Goal: Entertainment & Leisure: Consume media (video, audio)

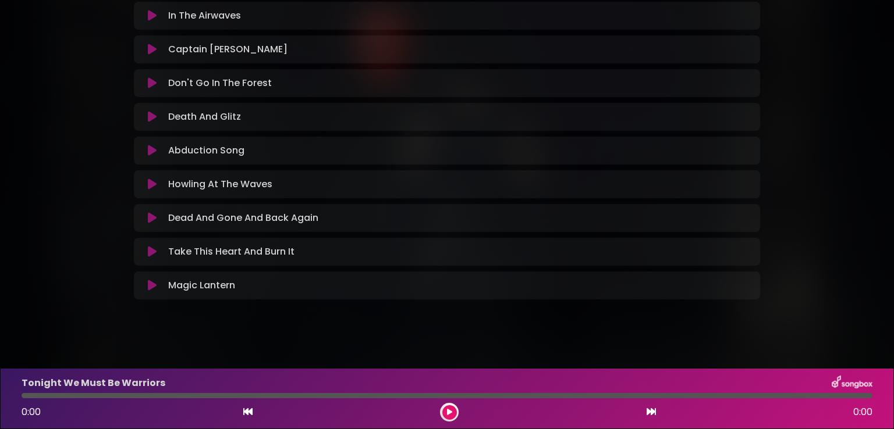
scroll to position [289, 0]
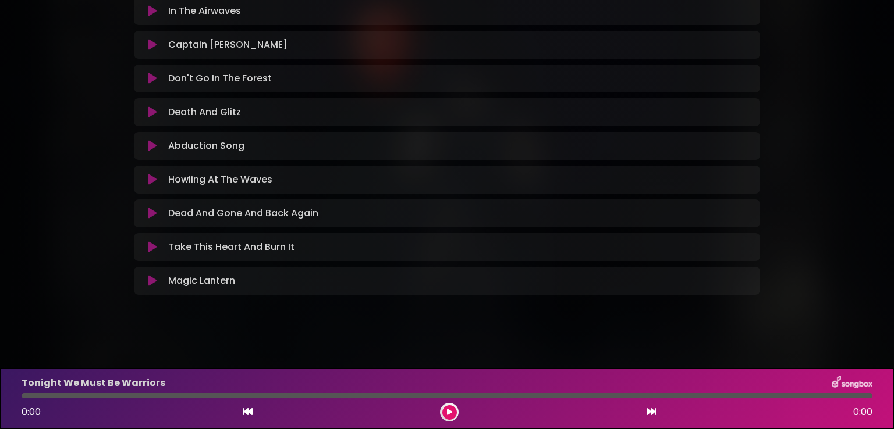
click at [251, 80] on p "Don't Go In The Forest Loading Track..." at bounding box center [220, 79] width 104 height 14
click at [151, 77] on icon at bounding box center [152, 79] width 9 height 12
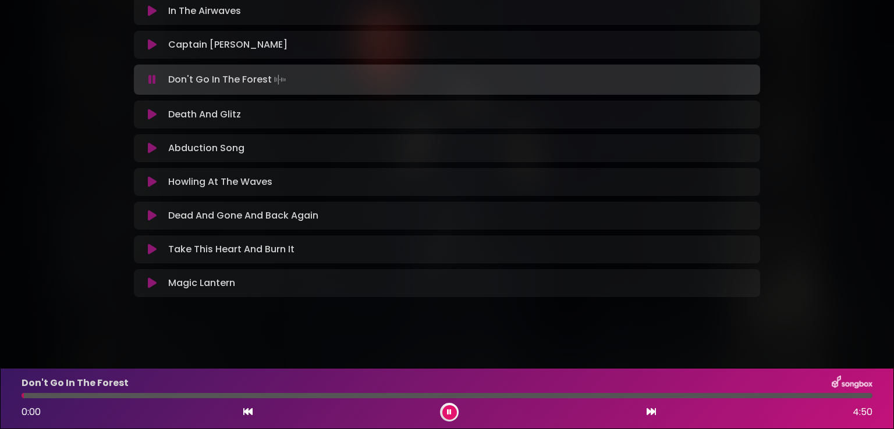
click at [449, 413] on icon at bounding box center [449, 412] width 5 height 7
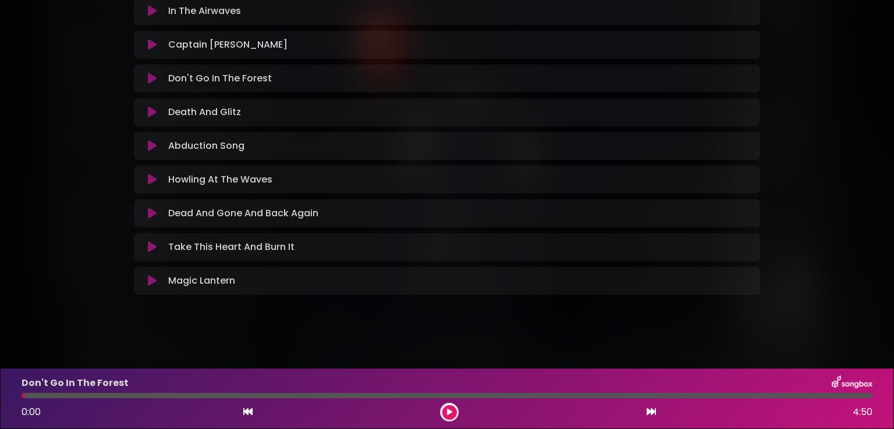
click at [449, 411] on icon at bounding box center [449, 412] width 5 height 7
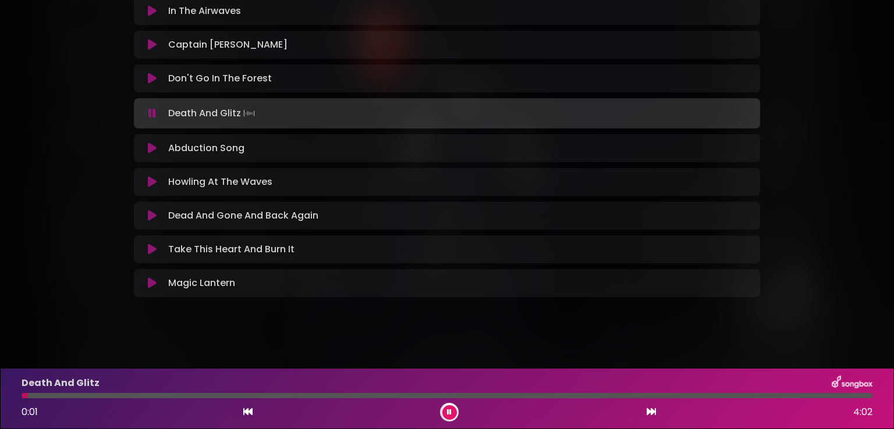
click at [447, 410] on icon at bounding box center [449, 412] width 5 height 7
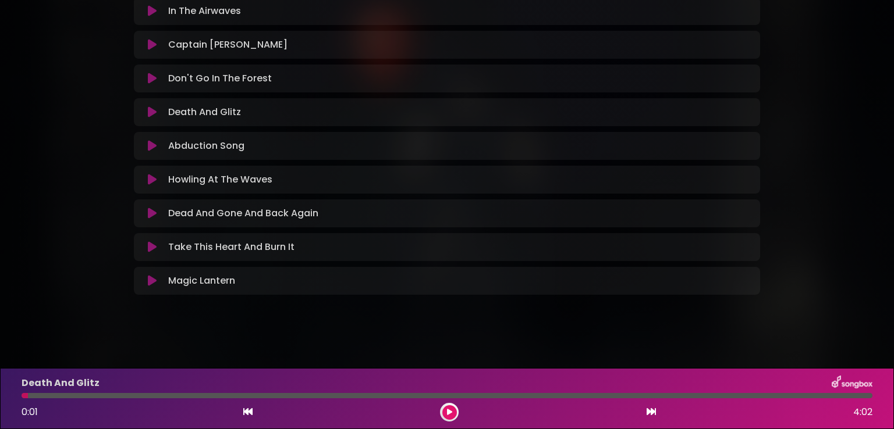
click at [442, 411] on button at bounding box center [449, 413] width 15 height 15
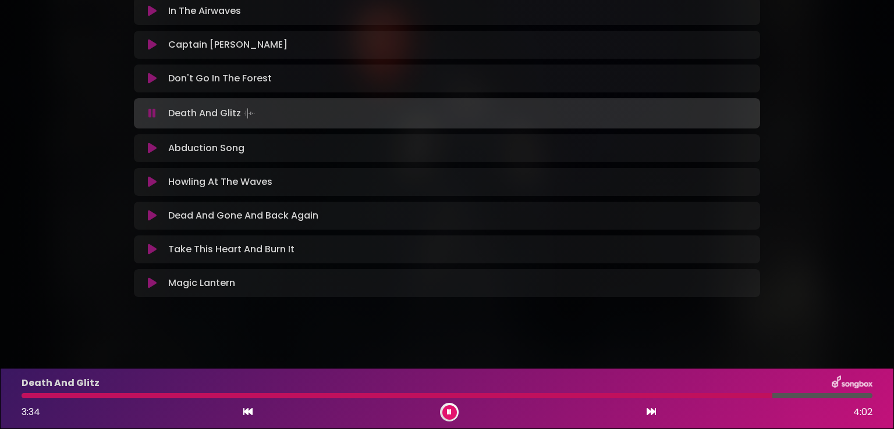
click at [447, 413] on icon at bounding box center [449, 412] width 5 height 7
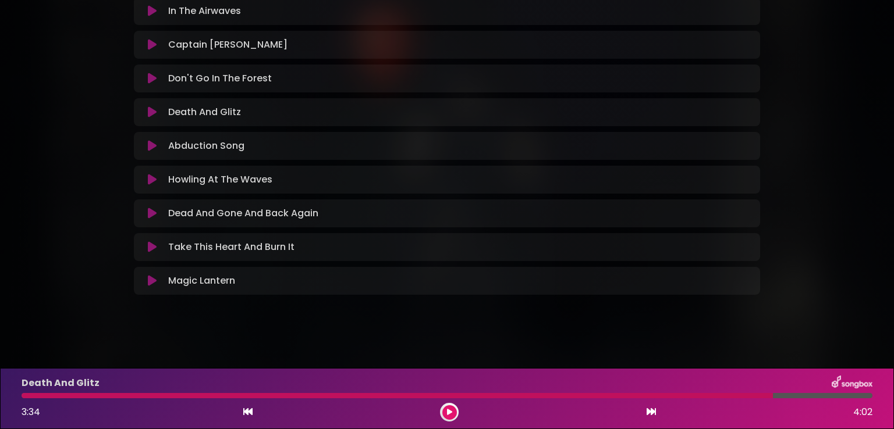
click at [151, 147] on icon at bounding box center [152, 146] width 9 height 12
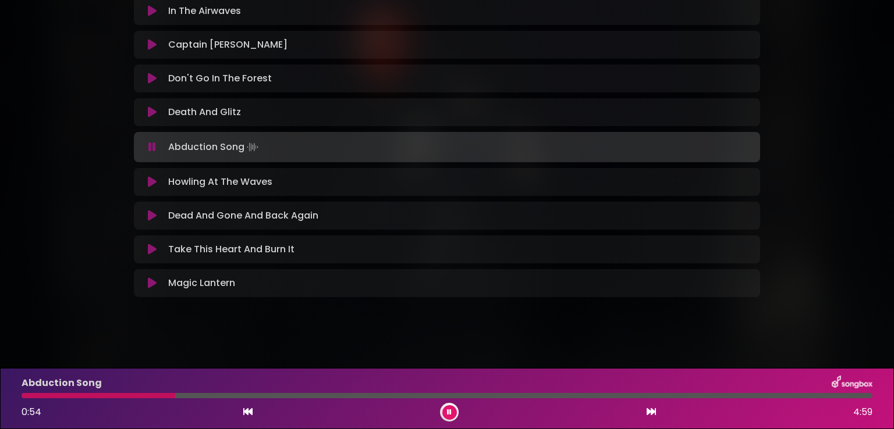
click at [446, 413] on button at bounding box center [449, 413] width 15 height 15
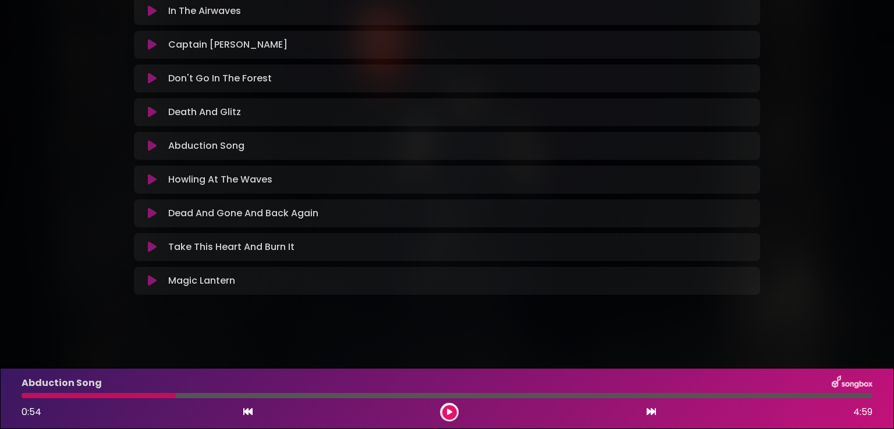
click at [452, 416] on button at bounding box center [449, 413] width 15 height 15
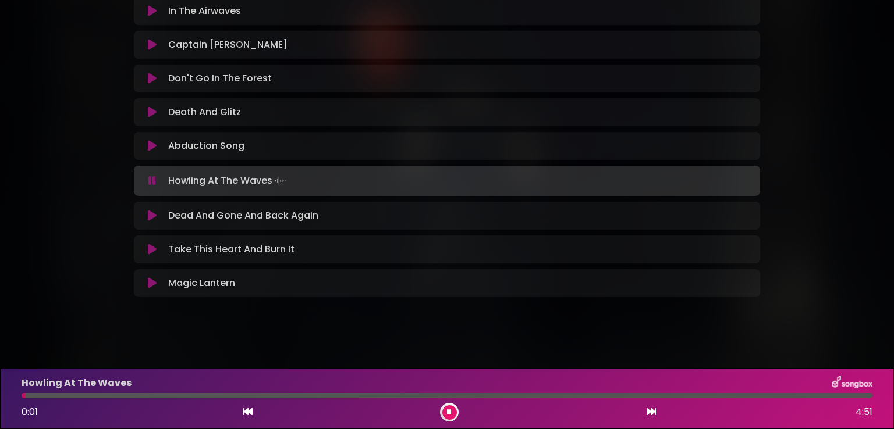
click at [450, 413] on icon at bounding box center [449, 412] width 5 height 7
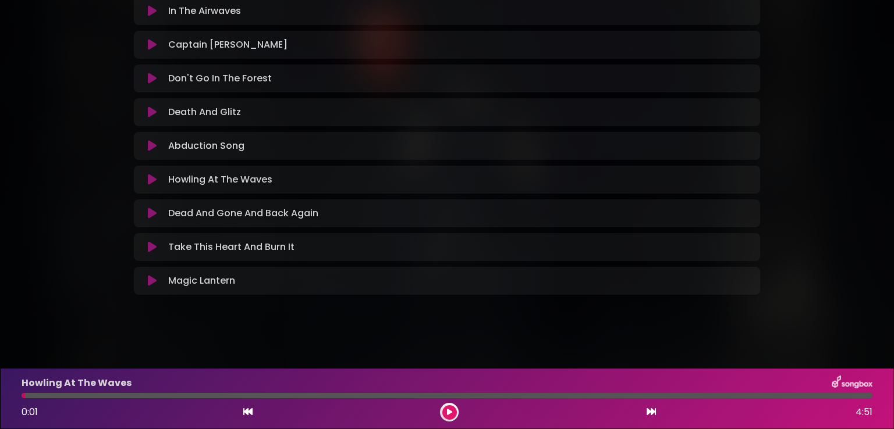
click at [447, 413] on icon at bounding box center [449, 412] width 5 height 7
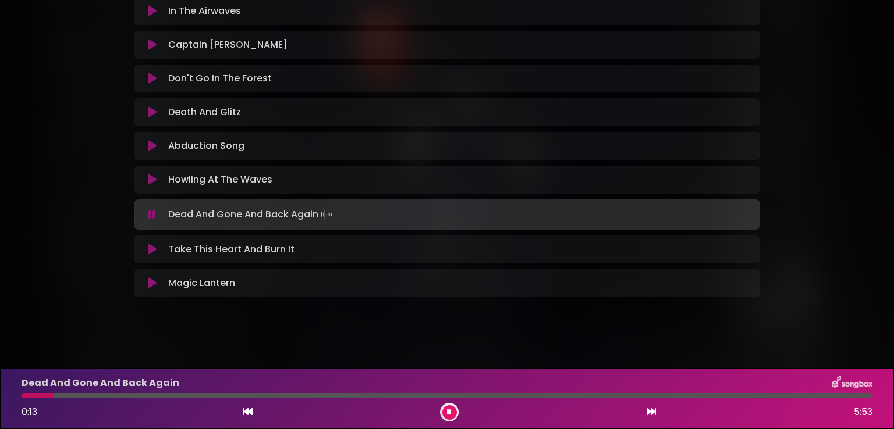
click at [447, 417] on button at bounding box center [449, 413] width 15 height 15
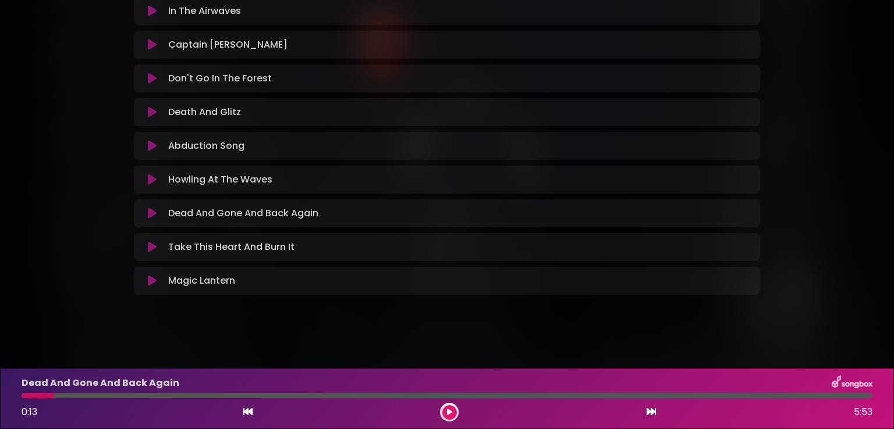
click at [65, 187] on div "AVATAR - DON'T GO IN THE FOREST - OUT [DATE] G&G" at bounding box center [447, 19] width 768 height 589
click at [443, 413] on button at bounding box center [449, 413] width 15 height 15
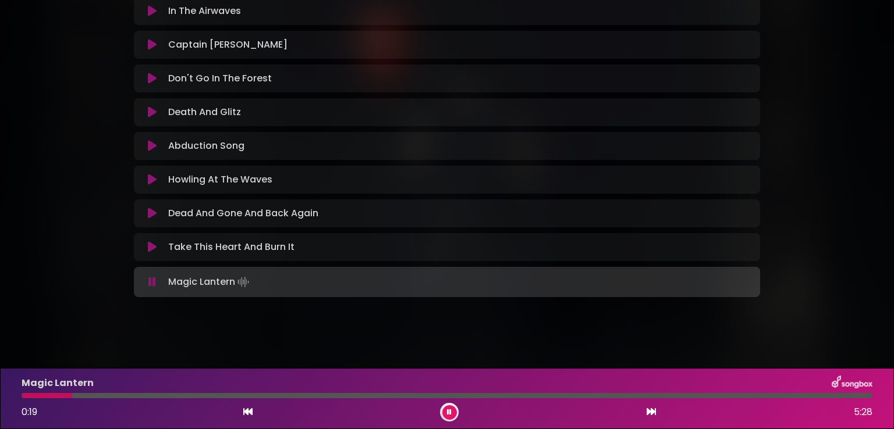
click at [445, 410] on button at bounding box center [449, 413] width 15 height 15
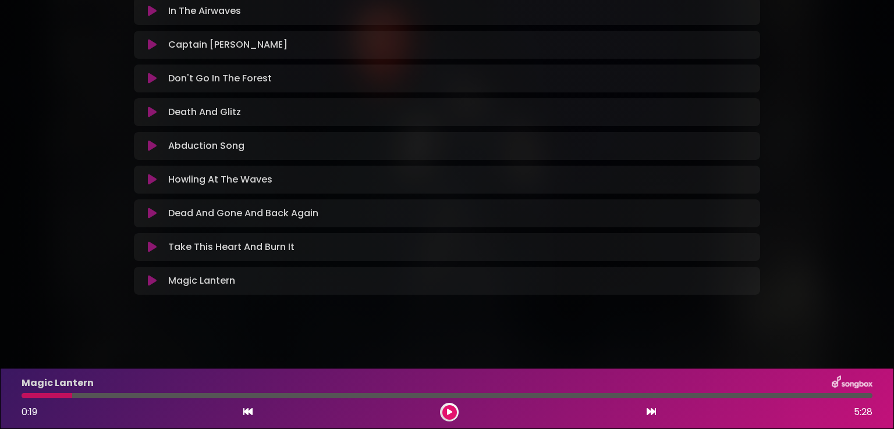
click at [446, 409] on button at bounding box center [449, 413] width 15 height 15
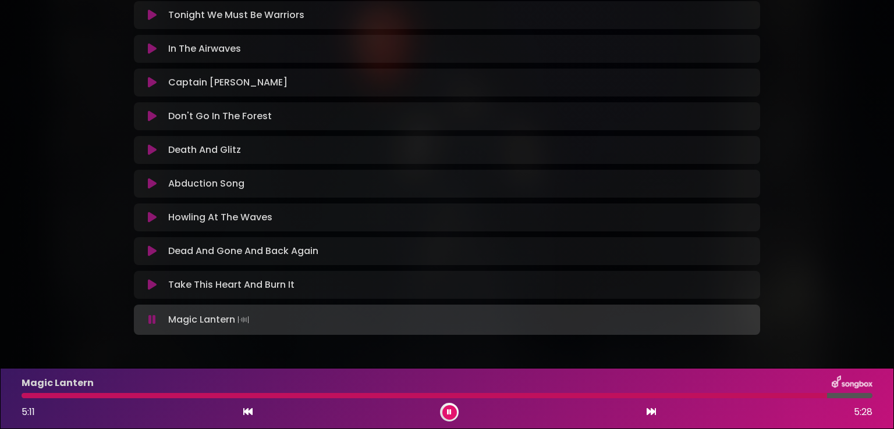
scroll to position [230, 0]
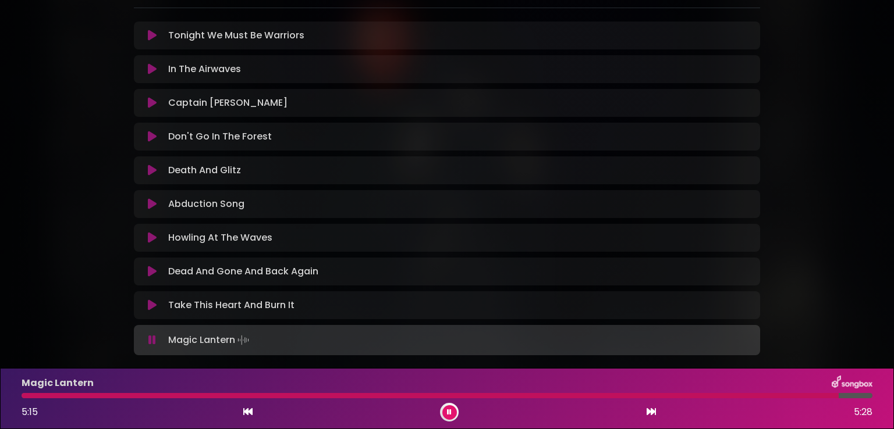
click at [450, 414] on icon at bounding box center [449, 412] width 5 height 7
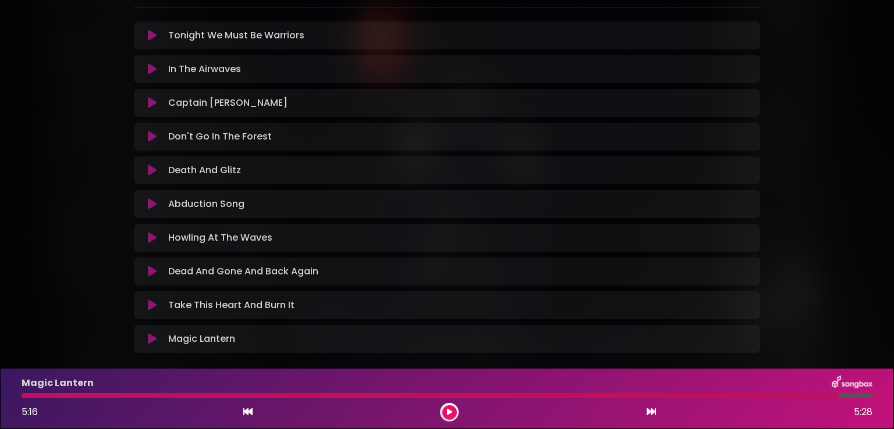
click at [148, 35] on icon at bounding box center [152, 36] width 9 height 12
